Goal: Find specific page/section: Find specific page/section

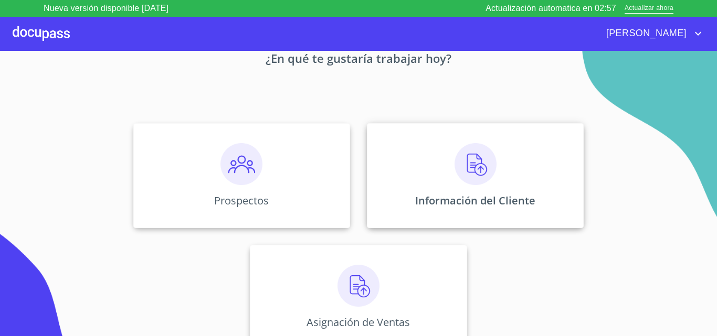
scroll to position [69, 0]
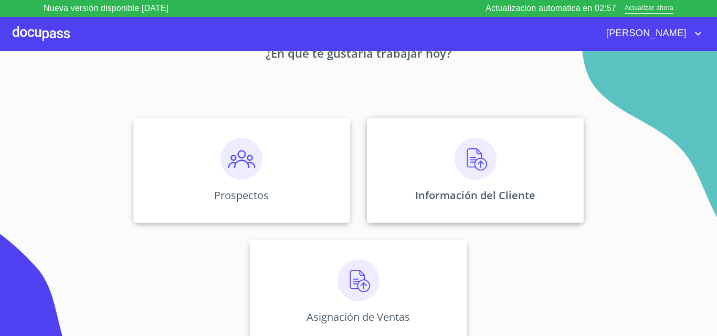
click at [460, 169] on img at bounding box center [476, 159] width 42 height 42
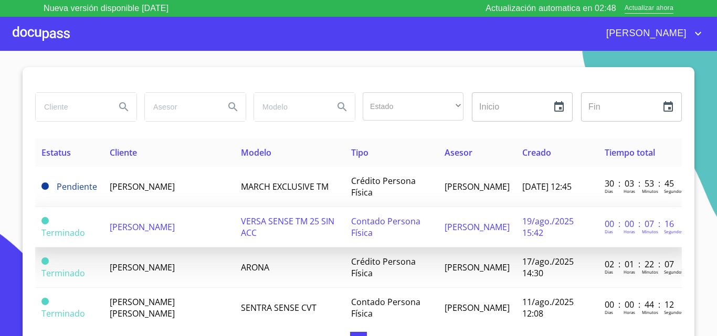
click at [175, 228] on span "DIEGO VIRAMONTES NAVARRO" at bounding box center [142, 228] width 65 height 12
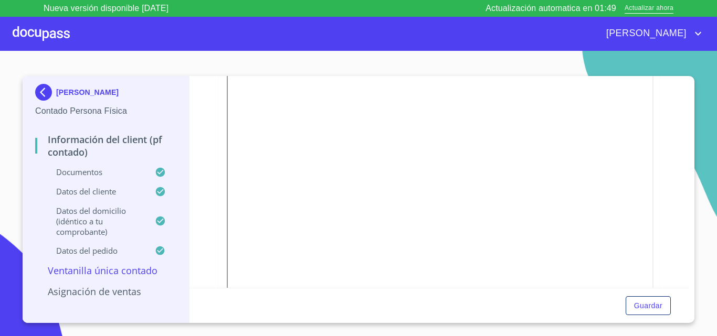
scroll to position [1522, 0]
click at [40, 37] on div at bounding box center [41, 34] width 57 height 34
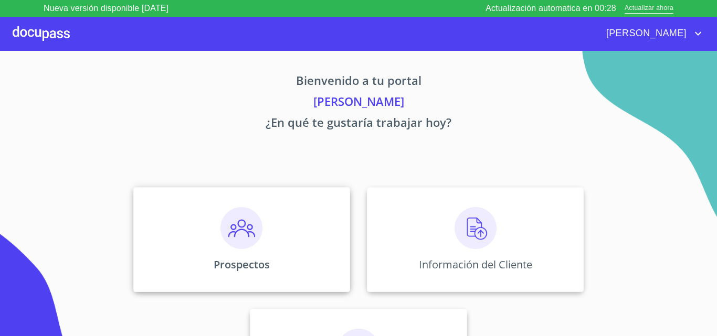
click at [230, 225] on img at bounding box center [241, 228] width 42 height 42
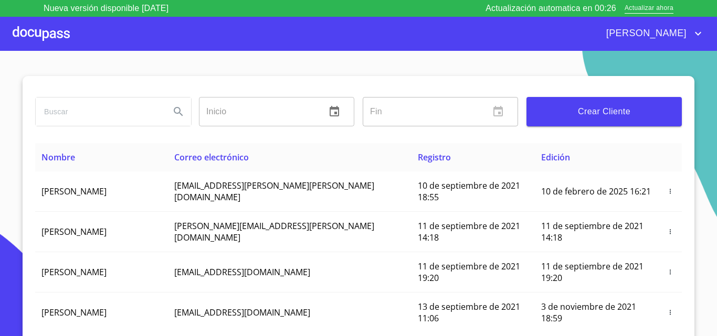
click at [98, 120] on input "search" at bounding box center [99, 112] width 126 height 28
type input "DIEGO VIRAMONTES"
click at [175, 113] on icon "Search" at bounding box center [178, 111] width 9 height 9
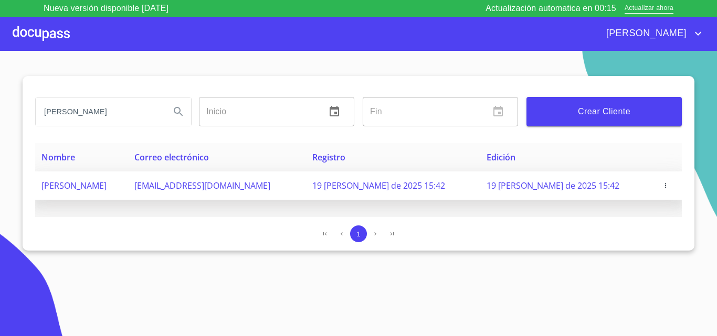
drag, startPoint x: 329, startPoint y: 186, endPoint x: 189, endPoint y: 186, distance: 139.6
click at [189, 186] on tr "DIEGO VIRAMONTES NAVARRO viramontesdiego39@gmail.com 19 de agosto de 2025 15:42…" at bounding box center [358, 186] width 647 height 29
copy tr "viramontesdiego39@gmail.com"
